Goal: Task Accomplishment & Management: Manage account settings

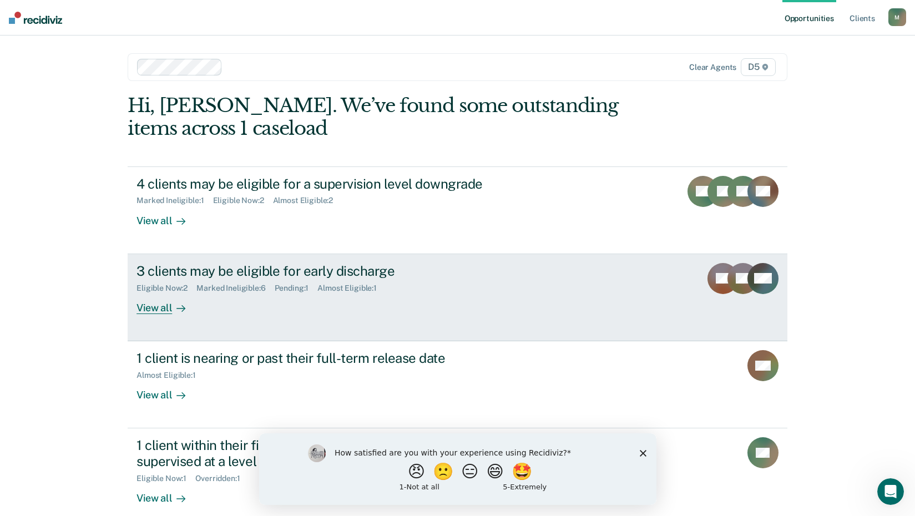
click at [159, 311] on div "View all" at bounding box center [168, 304] width 62 height 22
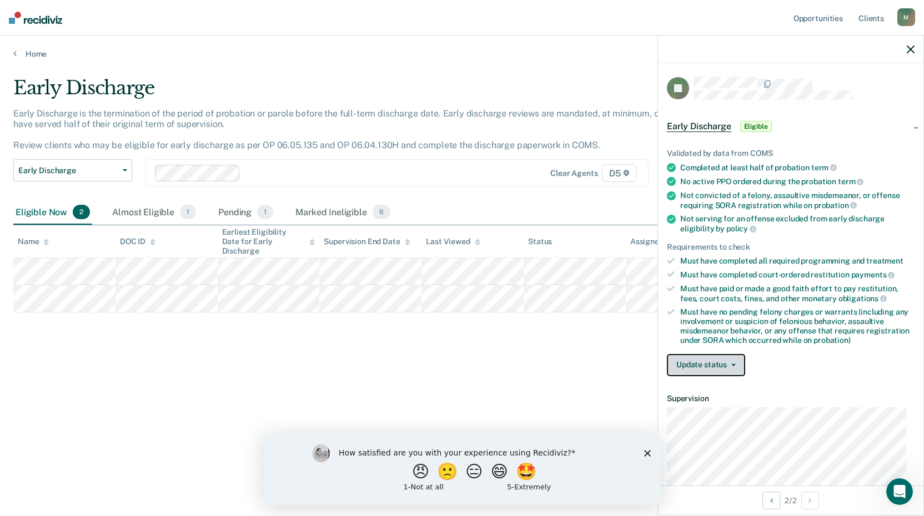
click at [735, 362] on button "Update status" at bounding box center [706, 365] width 78 height 22
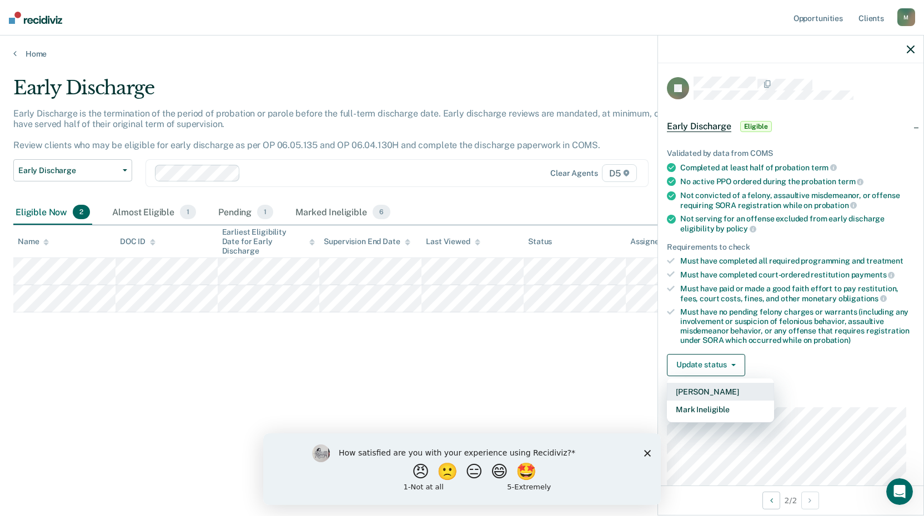
click at [738, 391] on button "[PERSON_NAME]" at bounding box center [720, 392] width 107 height 18
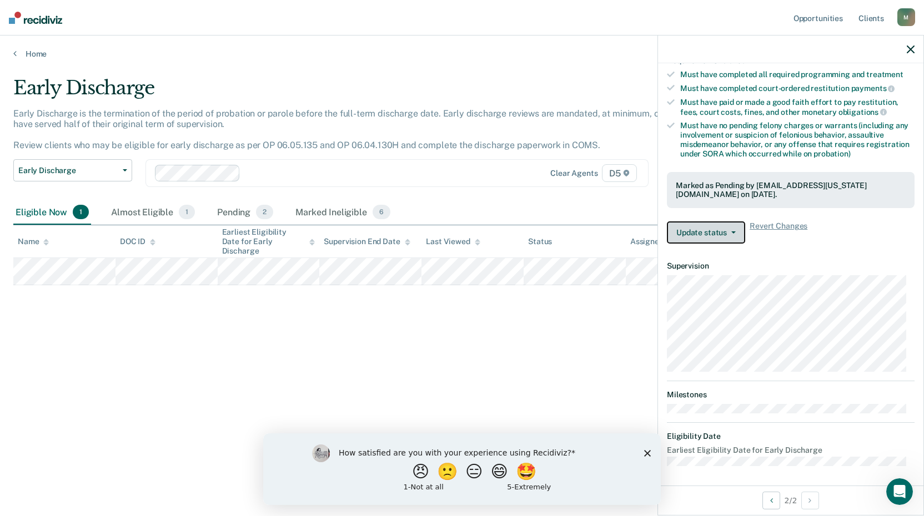
scroll to position [188, 0]
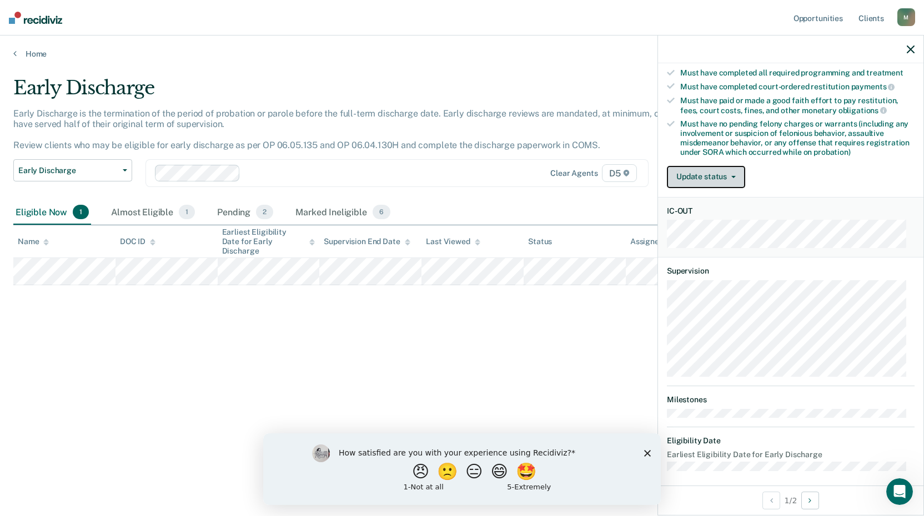
click at [733, 172] on button "Update status" at bounding box center [706, 177] width 78 height 22
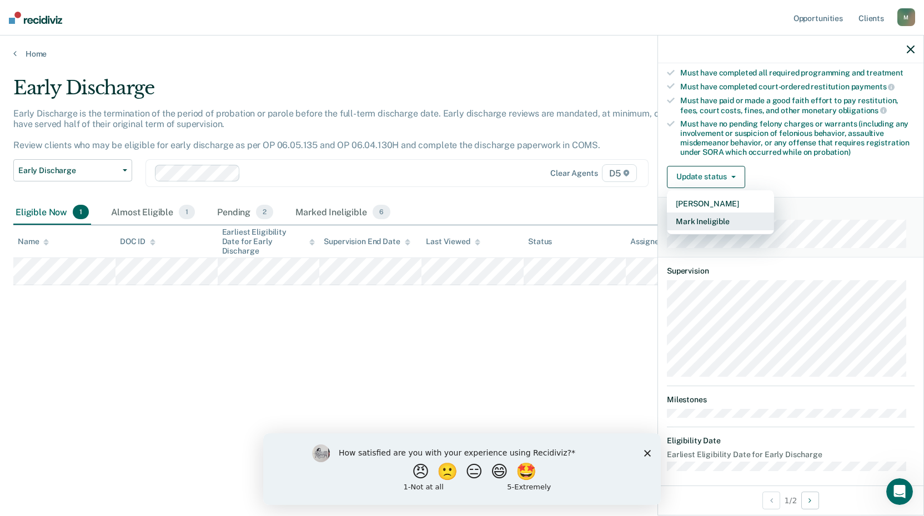
click at [744, 224] on button "Mark Ineligible" at bounding box center [720, 222] width 107 height 18
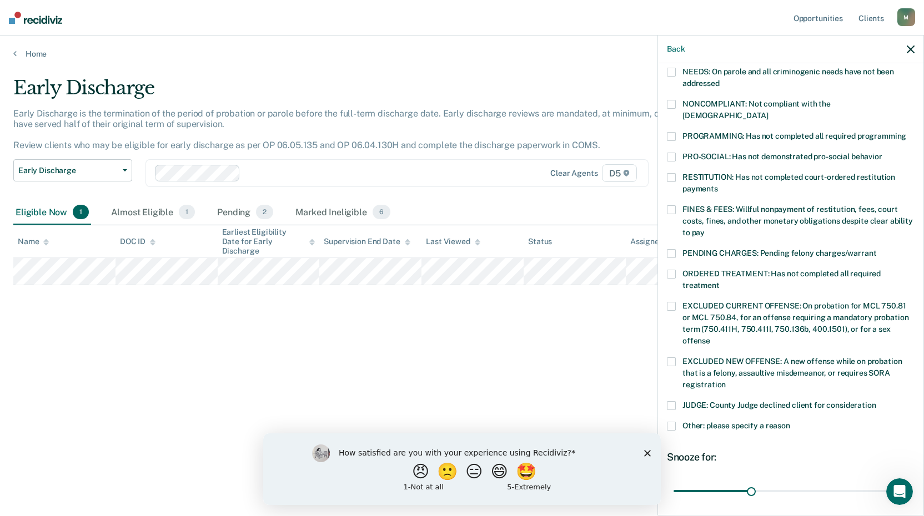
click at [673, 173] on span at bounding box center [671, 177] width 9 height 9
click at [718, 185] on input "RESTITUTION: Has not completed court-ordered restitution payments" at bounding box center [718, 185] width 0 height 0
drag, startPoint x: 749, startPoint y: 477, endPoint x: 898, endPoint y: 469, distance: 149.0
type input "90"
click at [898, 481] on input "range" at bounding box center [790, 490] width 234 height 19
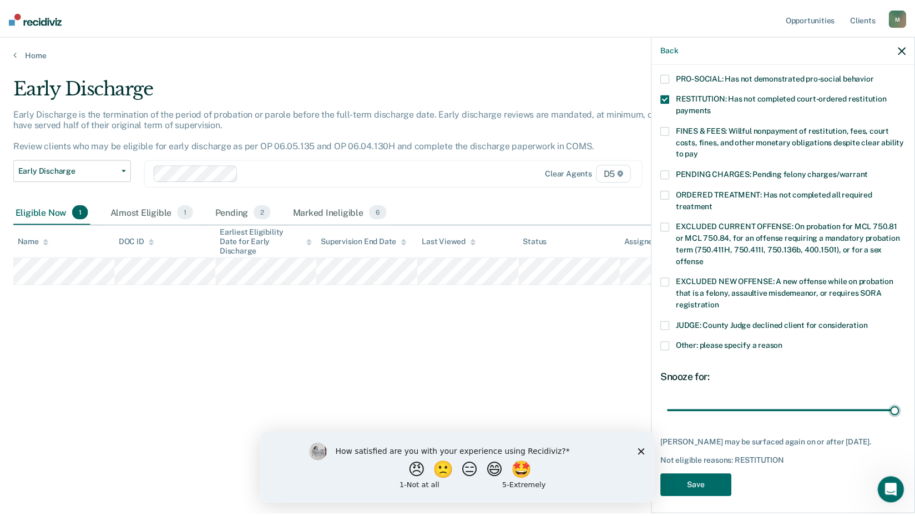
scroll to position [269, 0]
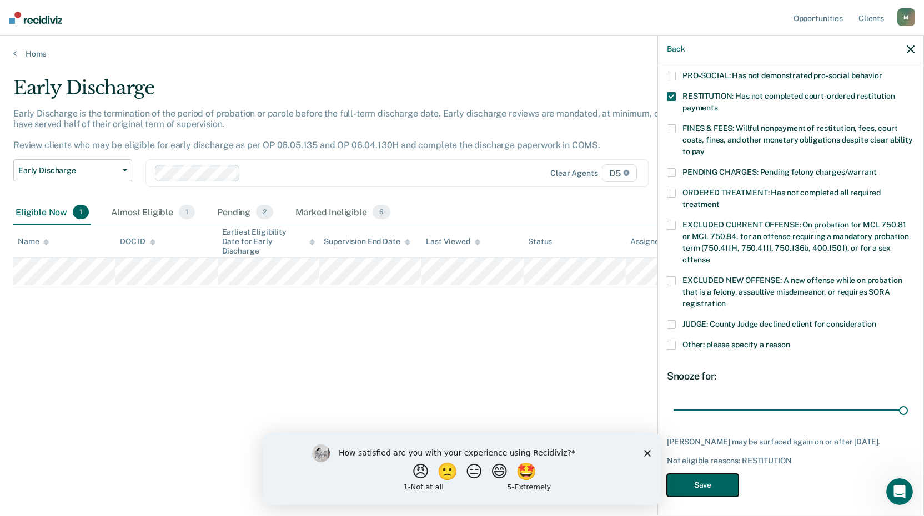
click at [706, 485] on button "Save" at bounding box center [703, 485] width 72 height 23
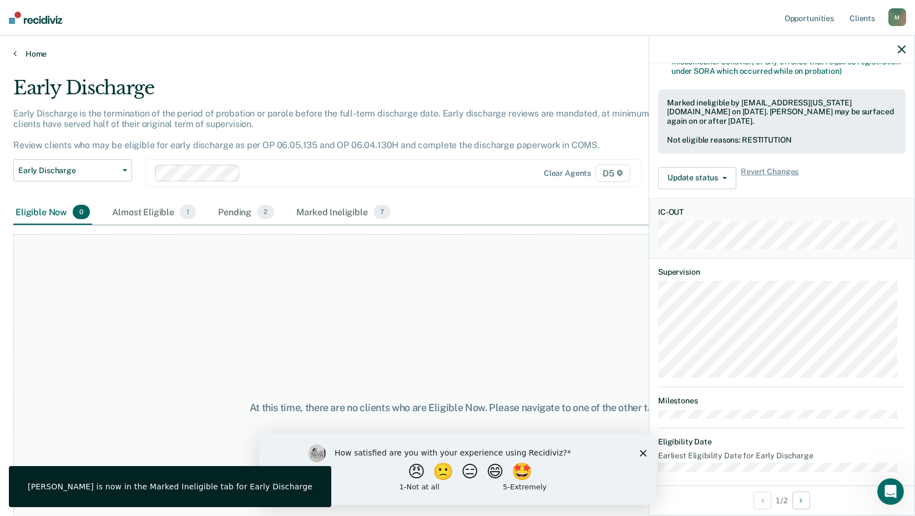
click at [16, 51] on icon at bounding box center [14, 53] width 3 height 9
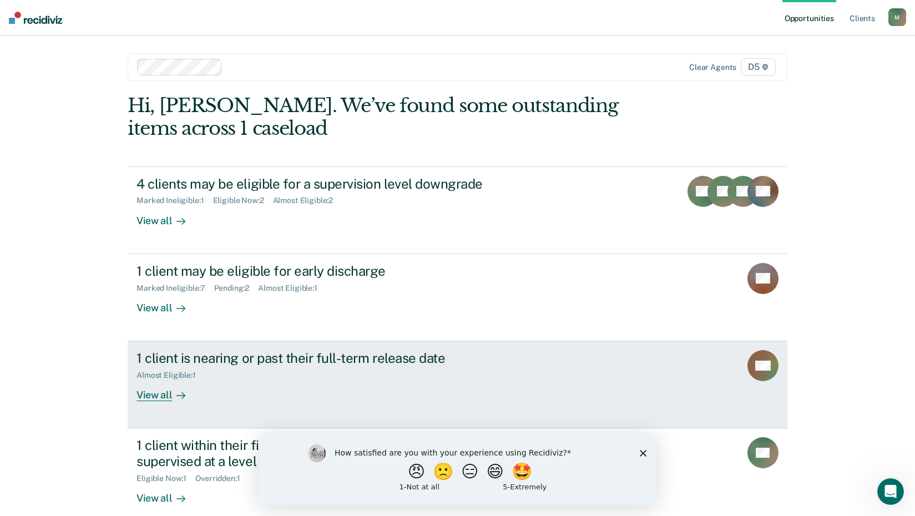
click at [152, 394] on div "View all" at bounding box center [168, 391] width 62 height 22
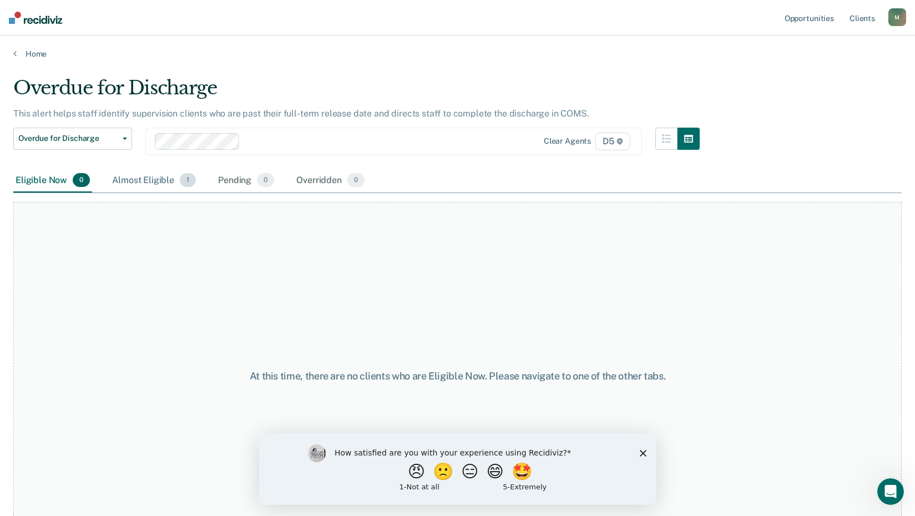
click at [146, 180] on div "Almost Eligible 1" at bounding box center [154, 181] width 88 height 24
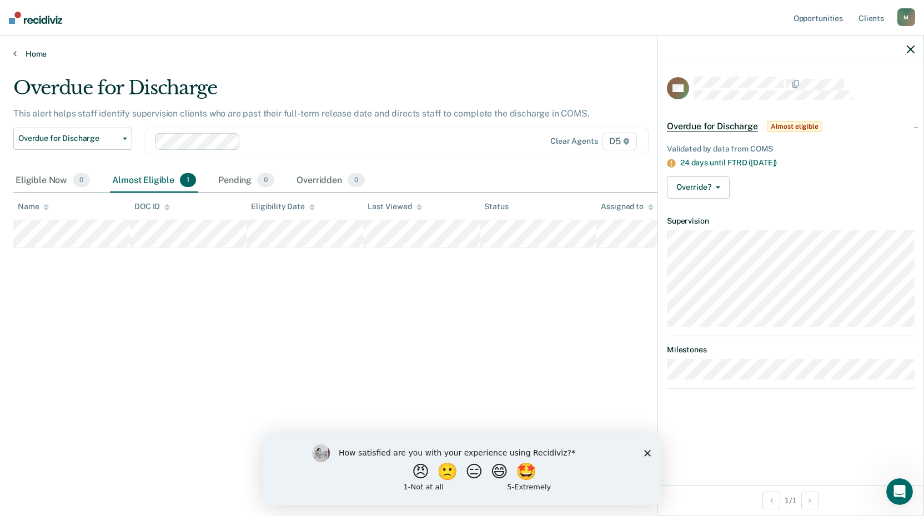
click at [15, 51] on icon at bounding box center [14, 53] width 3 height 9
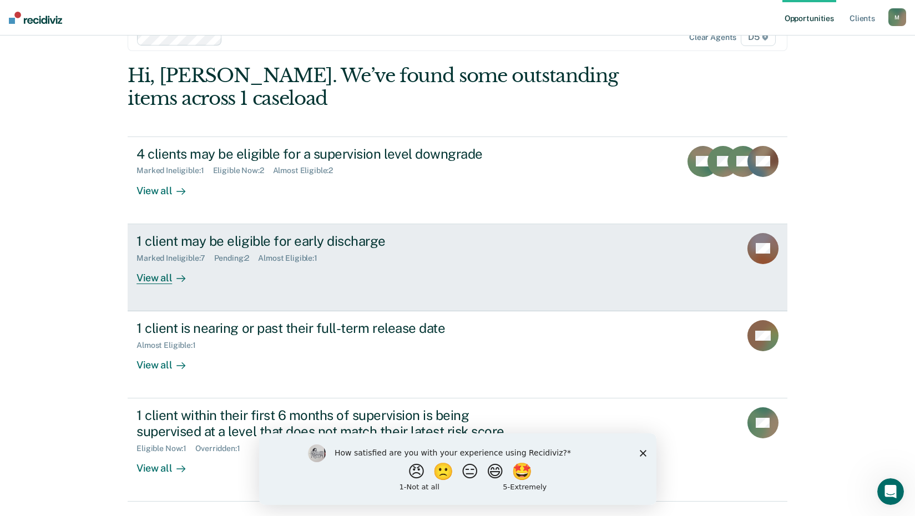
scroll to position [60, 0]
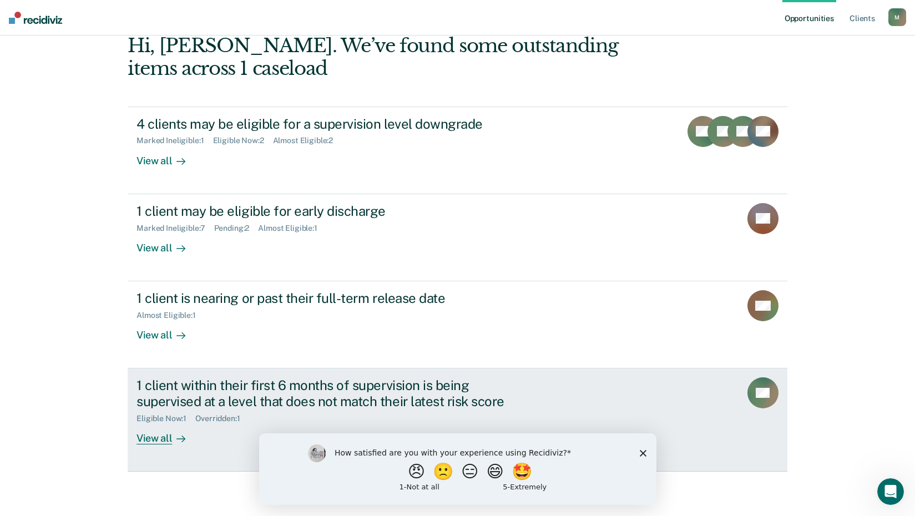
click at [157, 439] on div "View all" at bounding box center [168, 435] width 62 height 22
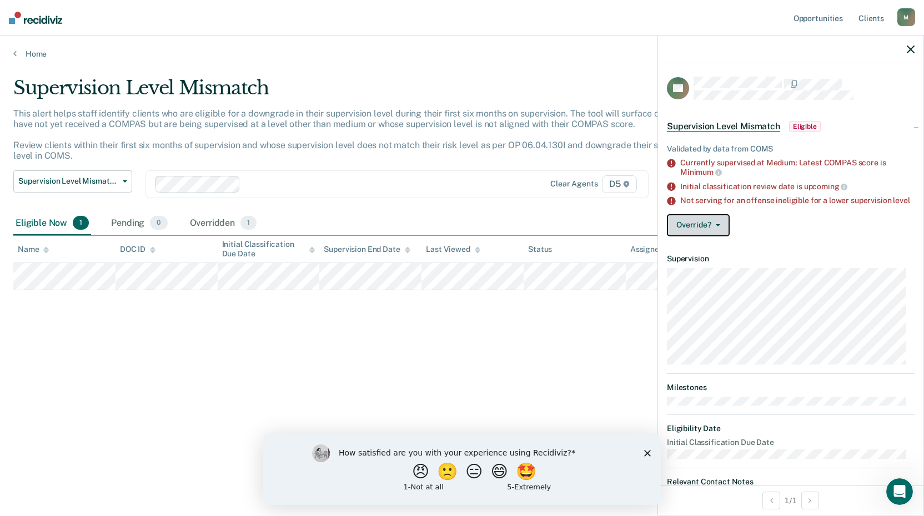
click at [720, 231] on button "Override?" at bounding box center [698, 225] width 63 height 22
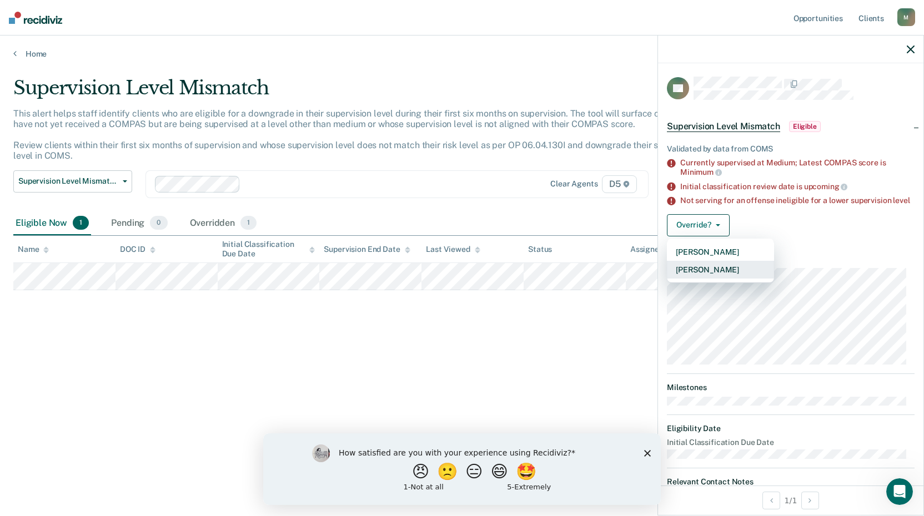
click at [729, 278] on button "[PERSON_NAME]" at bounding box center [720, 270] width 107 height 18
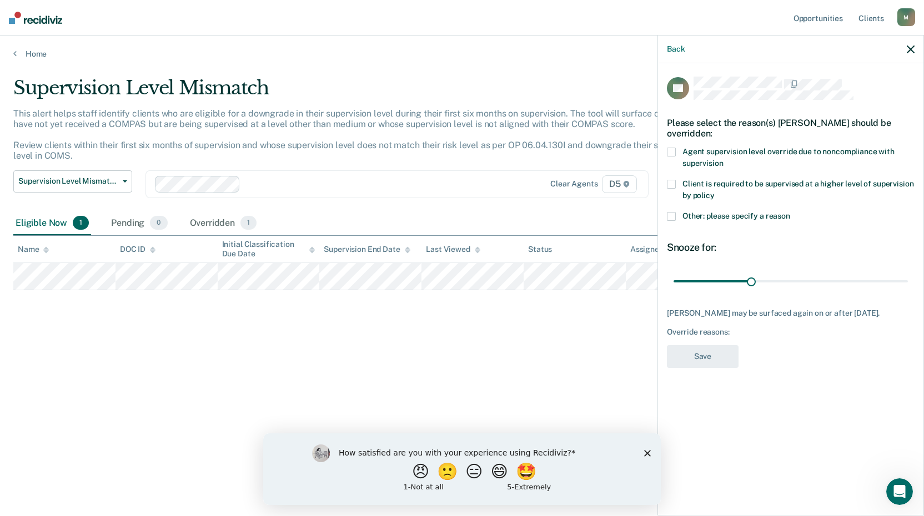
click at [672, 216] on span at bounding box center [671, 216] width 9 height 9
click at [790, 212] on input "Other: please specify a reason" at bounding box center [790, 212] width 0 height 0
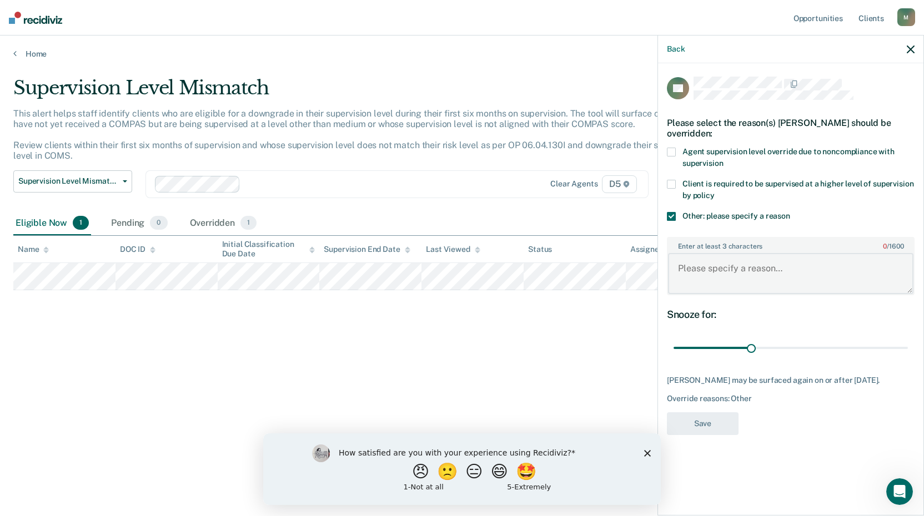
click at [686, 269] on textarea "Enter at least 3 characters 0 / 1600" at bounding box center [790, 273] width 245 height 41
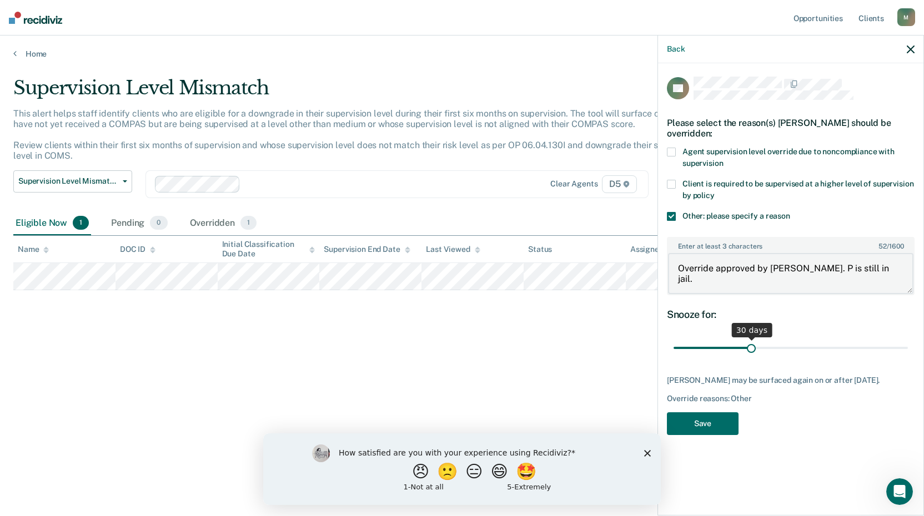
type textarea "Override approved by [PERSON_NAME]. P is still in jail."
drag, startPoint x: 751, startPoint y: 346, endPoint x: 929, endPoint y: 342, distance: 177.7
type input "90"
click at [908, 342] on input "range" at bounding box center [790, 348] width 234 height 19
click at [724, 433] on button "Save" at bounding box center [703, 423] width 72 height 23
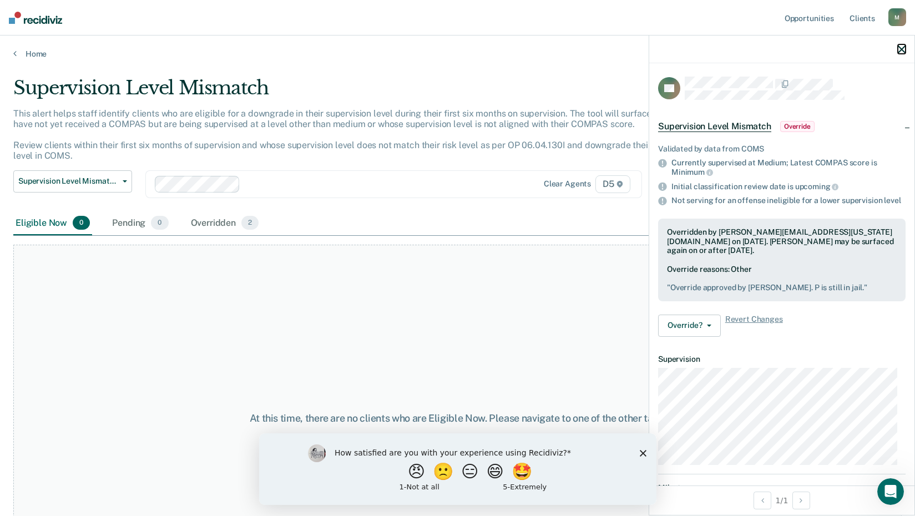
click at [902, 45] on button "button" at bounding box center [902, 48] width 8 height 9
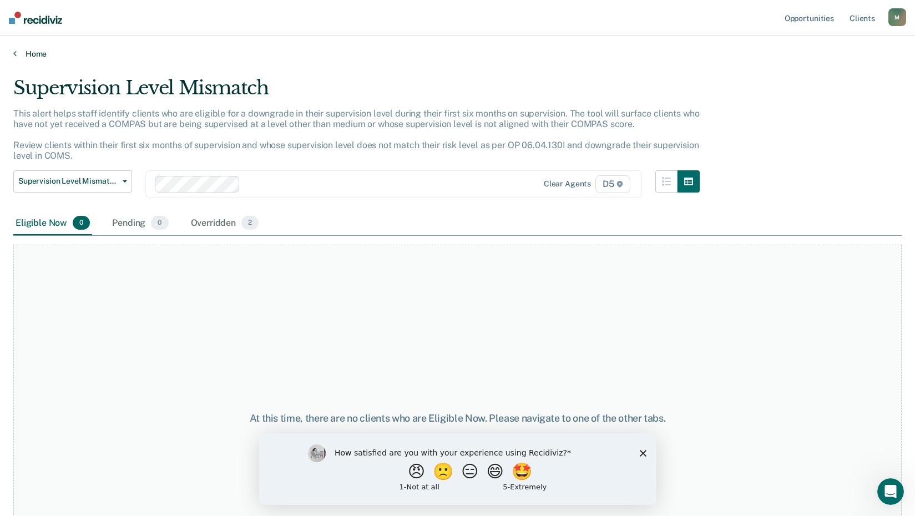
click at [13, 53] on icon at bounding box center [14, 53] width 3 height 9
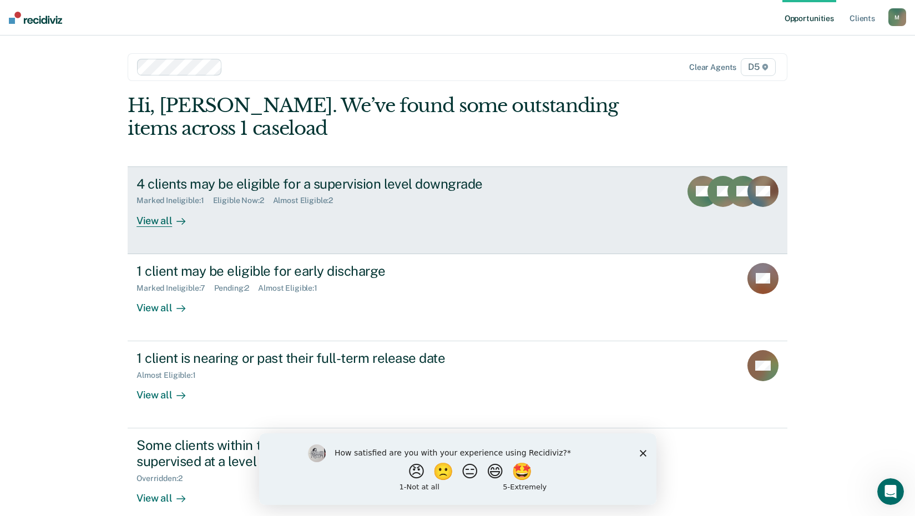
click at [158, 220] on div "View all" at bounding box center [168, 216] width 62 height 22
